Goal: Entertainment & Leisure: Consume media (video, audio)

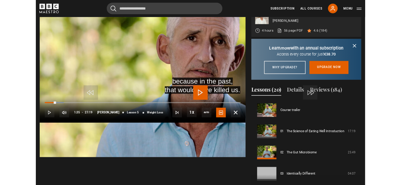
scroll to position [105, 0]
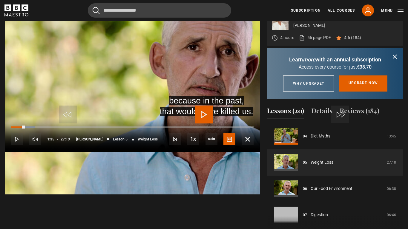
click at [202, 117] on span "Video Player" at bounding box center [204, 115] width 18 height 18
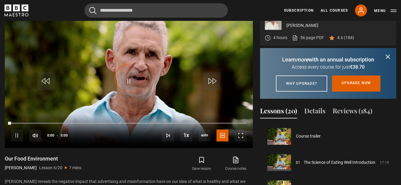
scroll to position [131, 0]
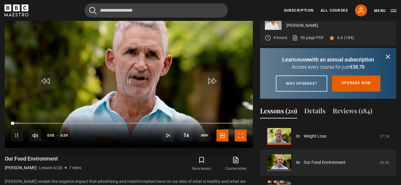
click at [244, 142] on span "Video Player" at bounding box center [241, 136] width 12 height 12
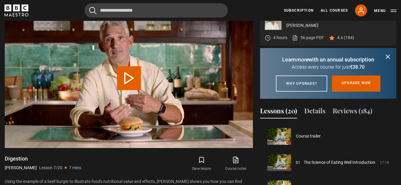
scroll to position [158, 0]
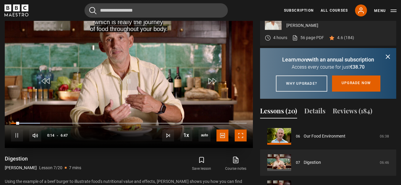
click at [242, 142] on span "Video Player" at bounding box center [241, 136] width 12 height 12
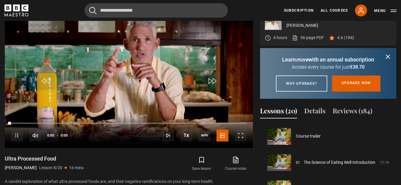
scroll to position [184, 0]
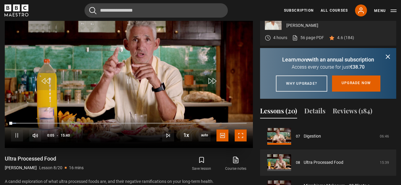
drag, startPoint x: 243, startPoint y: 151, endPoint x: 244, endPoint y: 182, distance: 31.1
click at [243, 142] on span "Video Player" at bounding box center [241, 136] width 12 height 12
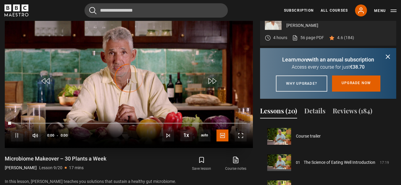
scroll to position [210, 0]
